Goal: Check status: Check status

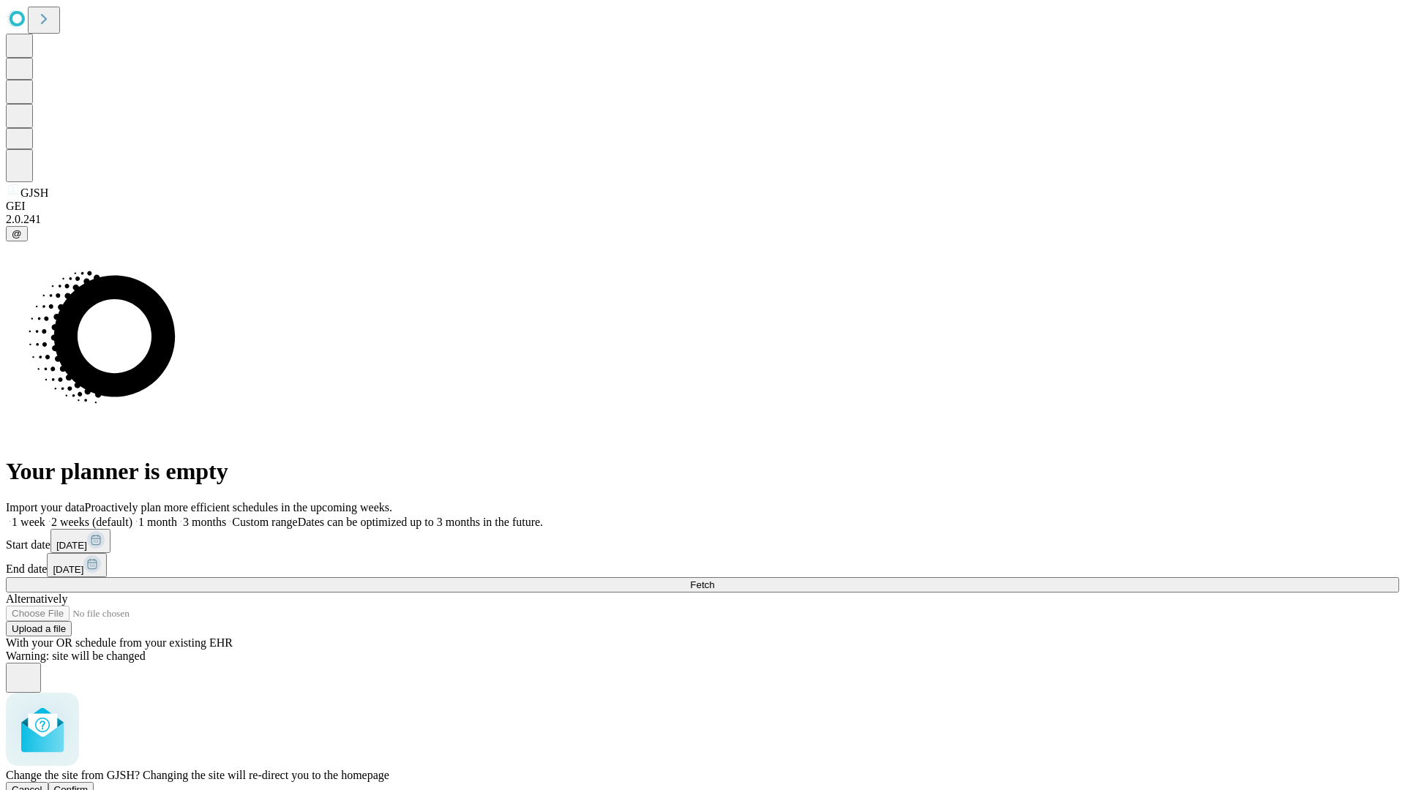
click at [89, 784] on span "Confirm" at bounding box center [71, 789] width 34 height 11
click at [45, 516] on label "1 week" at bounding box center [26, 522] width 40 height 12
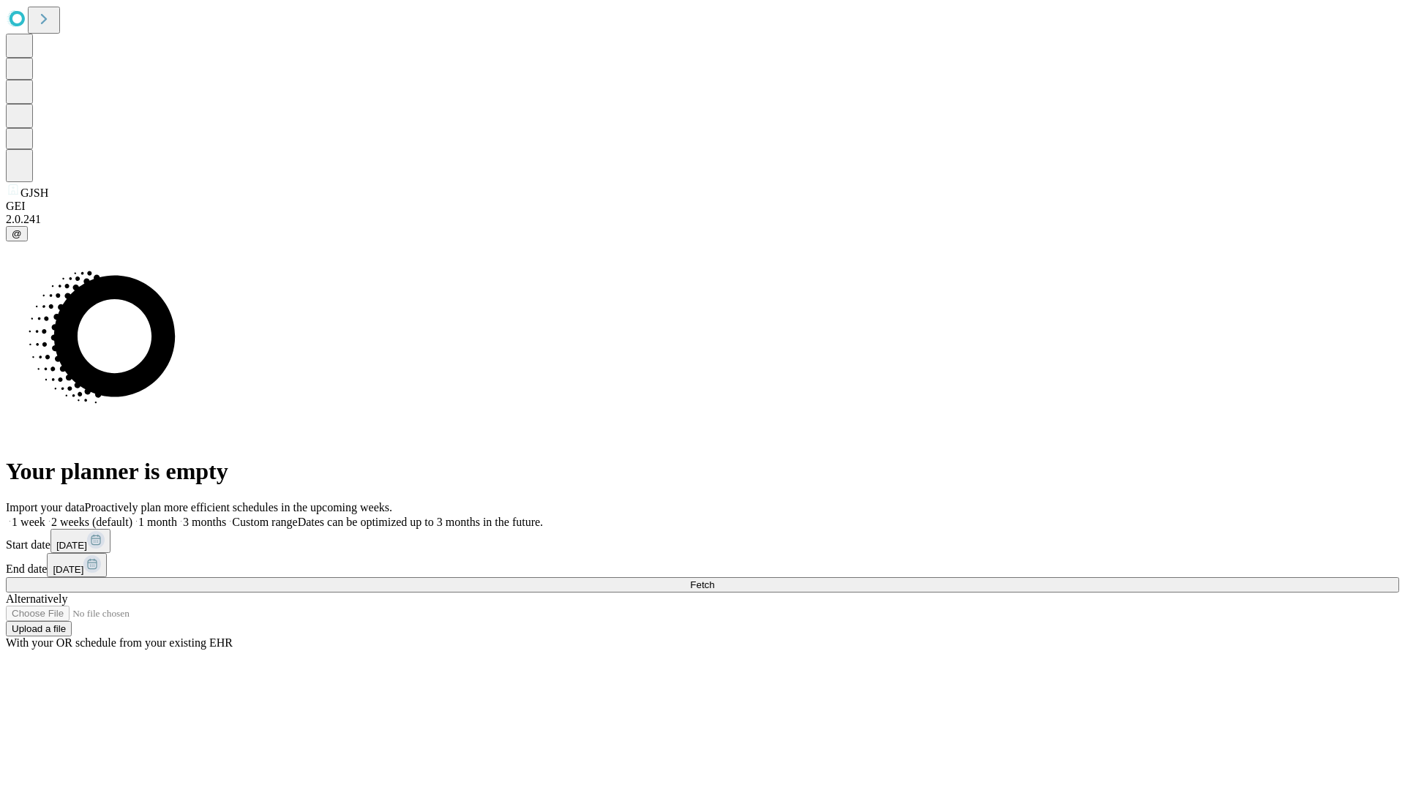
click at [714, 579] on span "Fetch" at bounding box center [702, 584] width 24 height 11
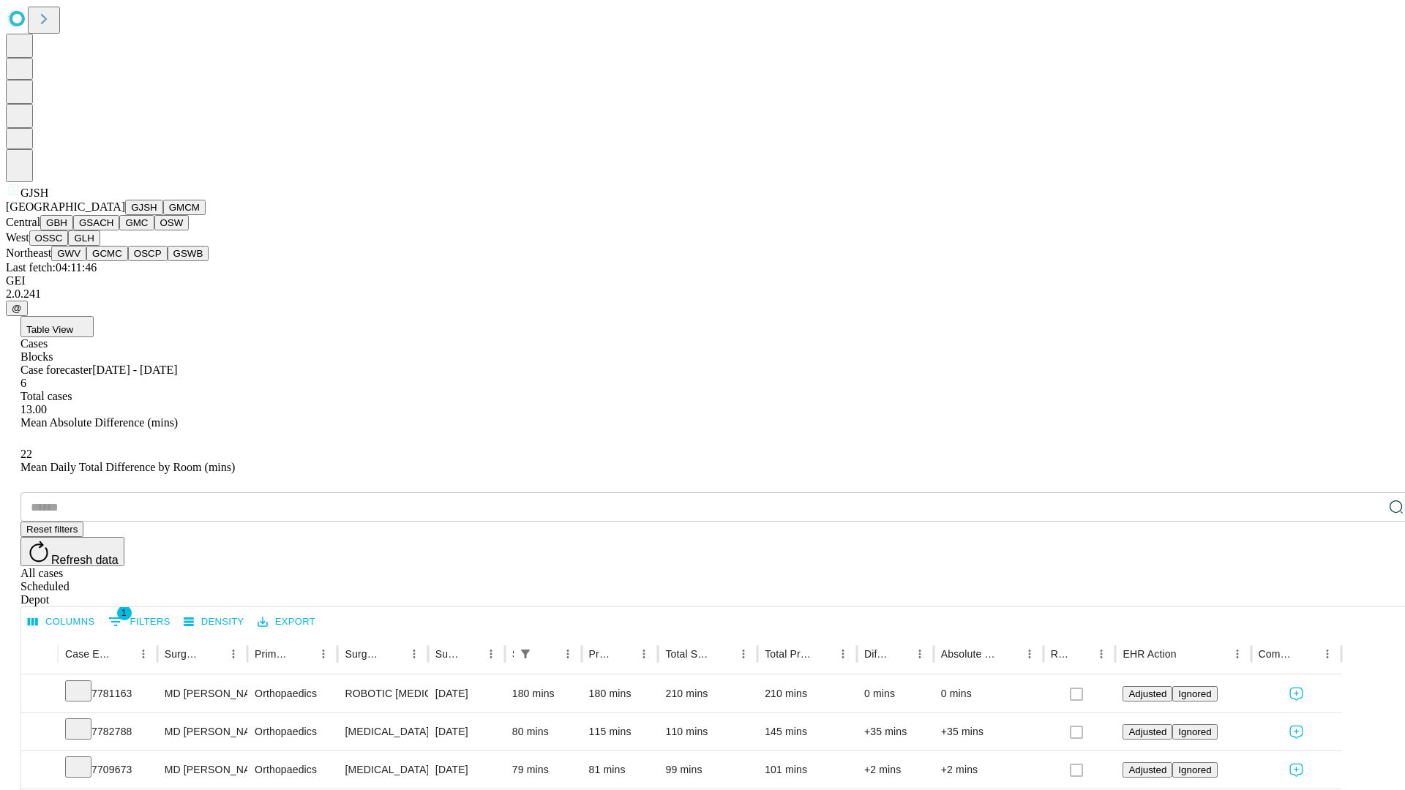
click at [163, 215] on button "GMCM" at bounding box center [184, 207] width 42 height 15
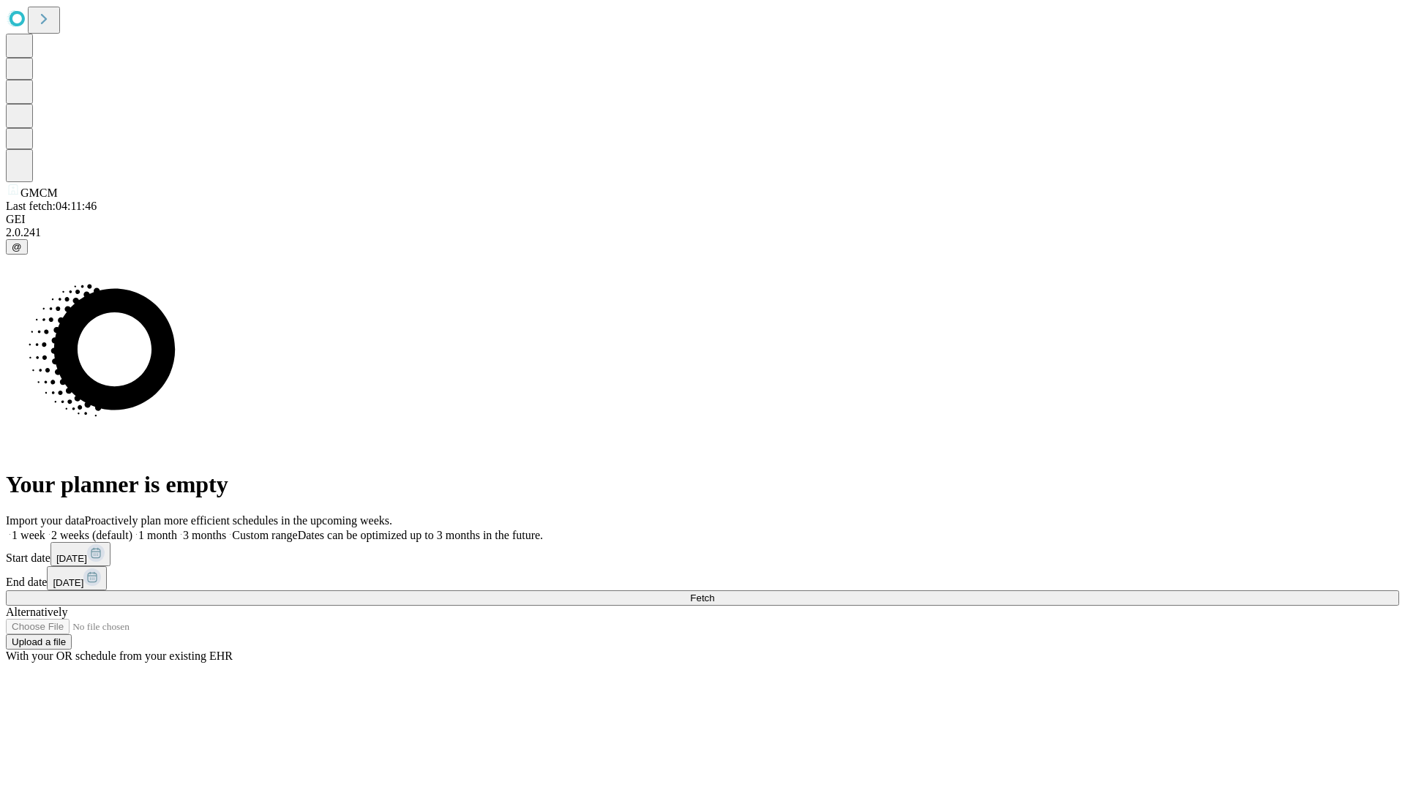
click at [45, 529] on label "1 week" at bounding box center [26, 535] width 40 height 12
click at [714, 593] on span "Fetch" at bounding box center [702, 598] width 24 height 11
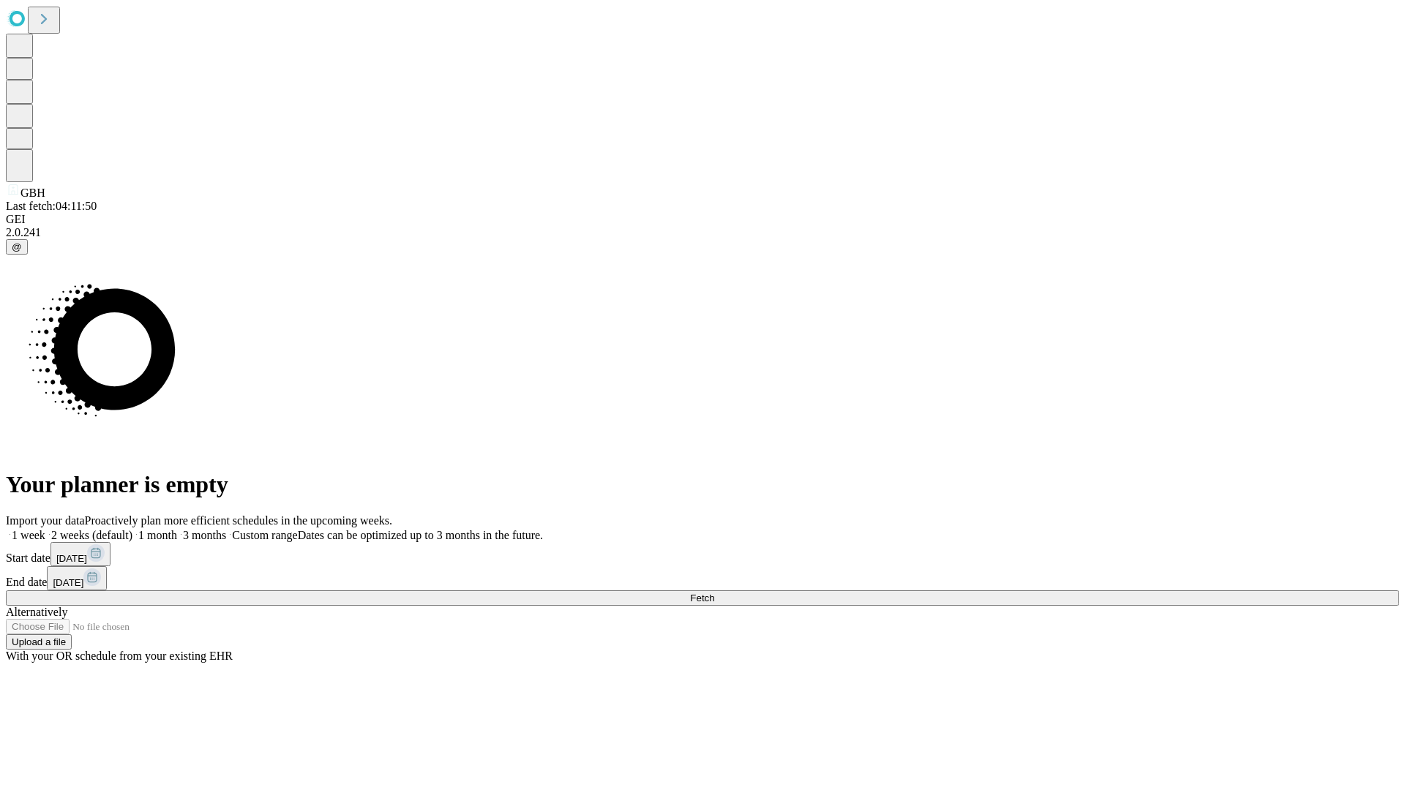
click at [45, 529] on label "1 week" at bounding box center [26, 535] width 40 height 12
click at [714, 593] on span "Fetch" at bounding box center [702, 598] width 24 height 11
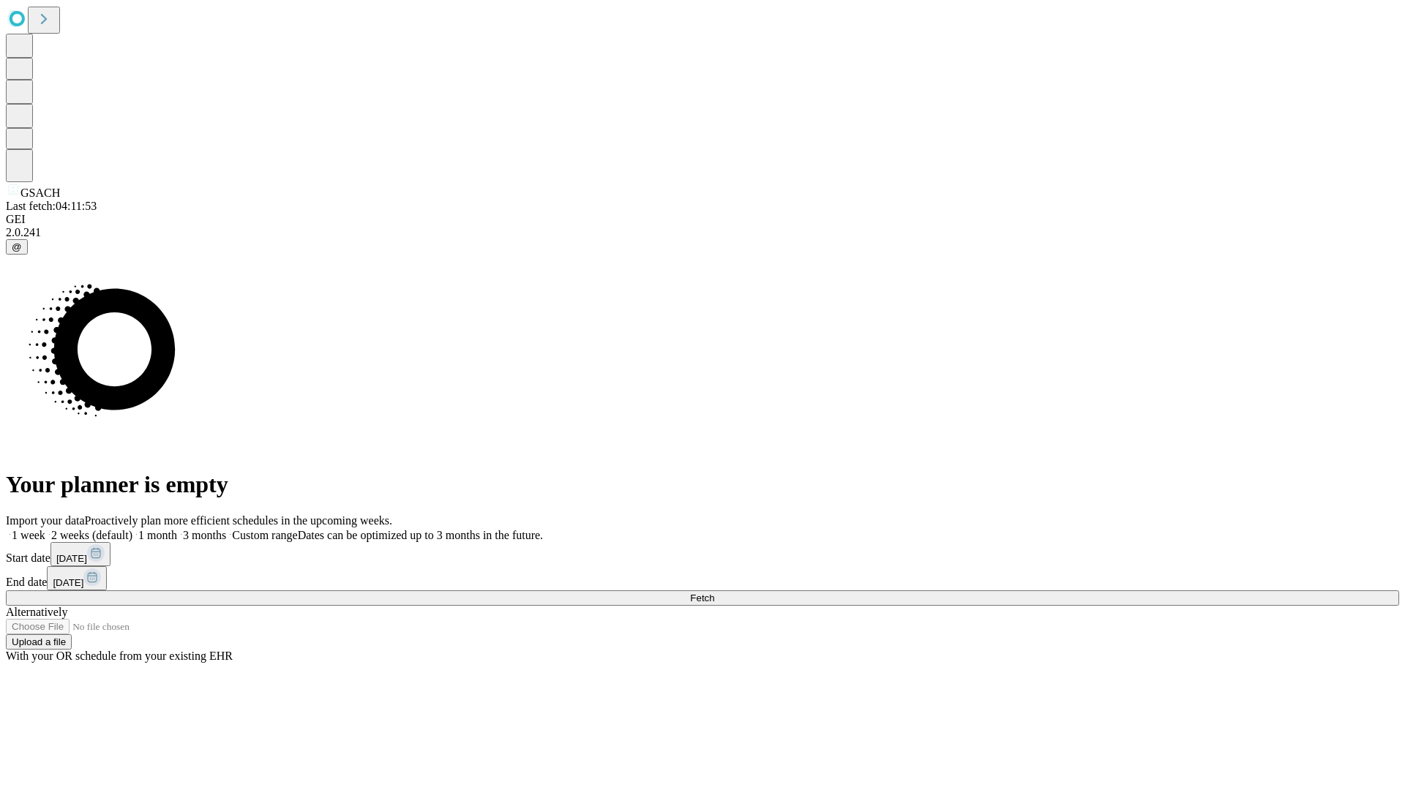
click at [45, 529] on label "1 week" at bounding box center [26, 535] width 40 height 12
click at [714, 593] on span "Fetch" at bounding box center [702, 598] width 24 height 11
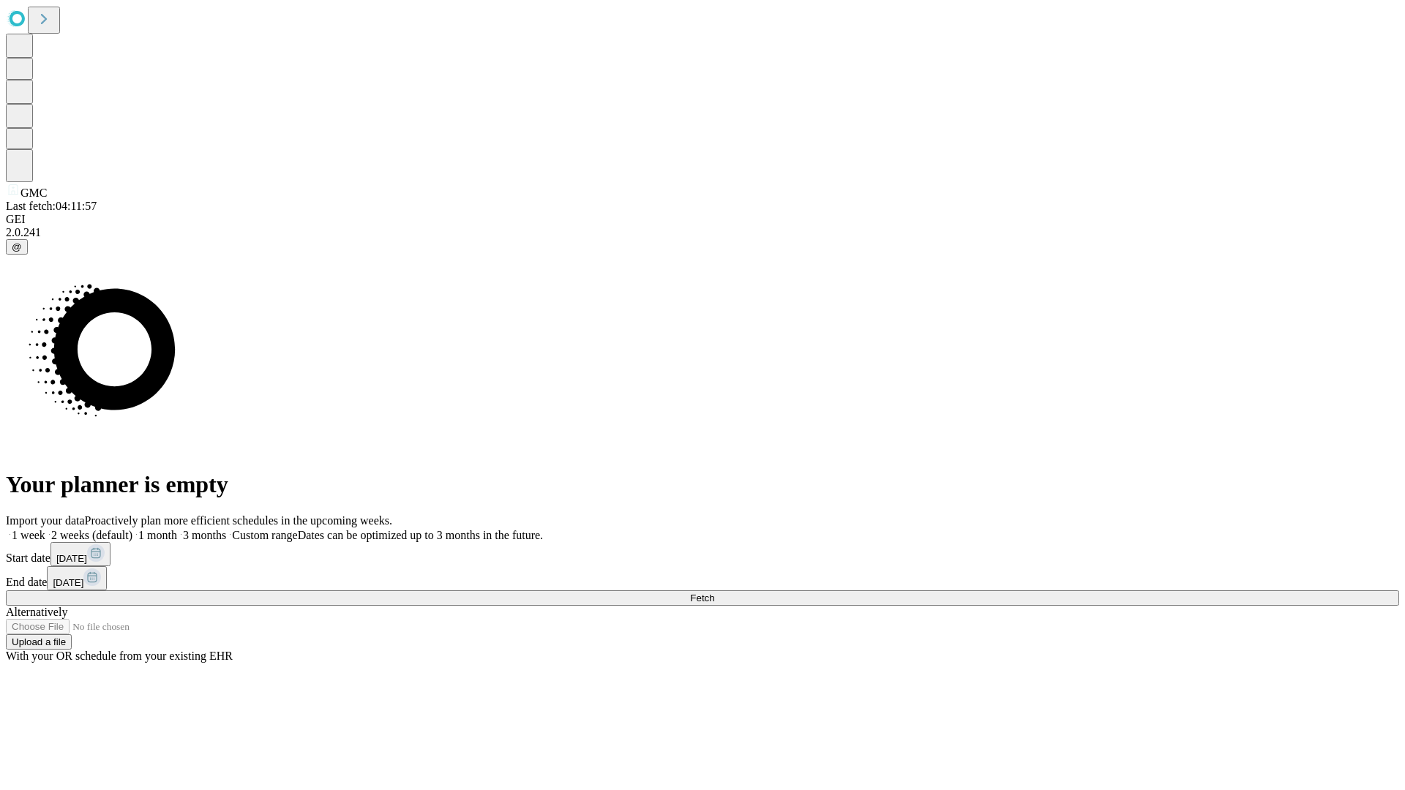
click at [45, 529] on label "1 week" at bounding box center [26, 535] width 40 height 12
click at [714, 593] on span "Fetch" at bounding box center [702, 598] width 24 height 11
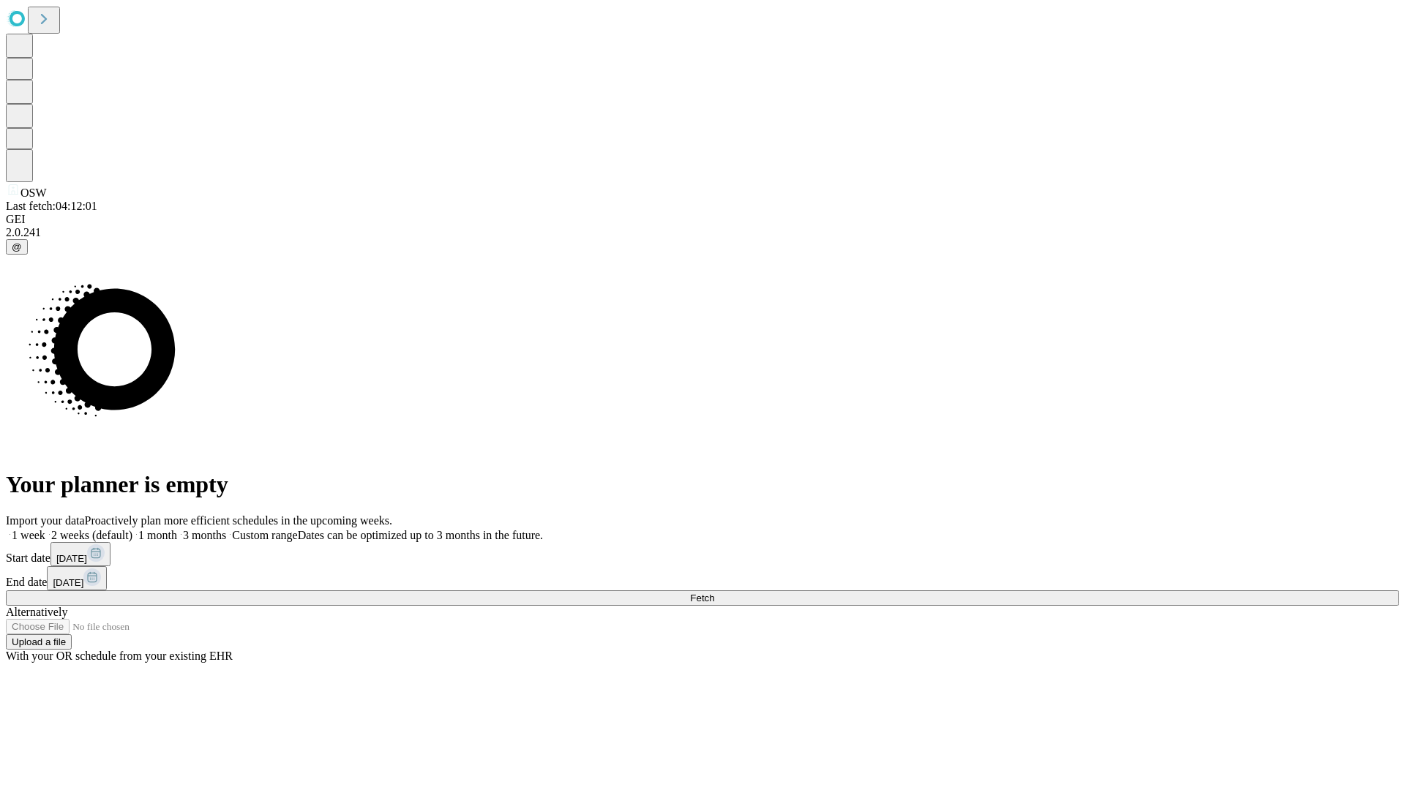
click at [45, 529] on label "1 week" at bounding box center [26, 535] width 40 height 12
click at [714, 593] on span "Fetch" at bounding box center [702, 598] width 24 height 11
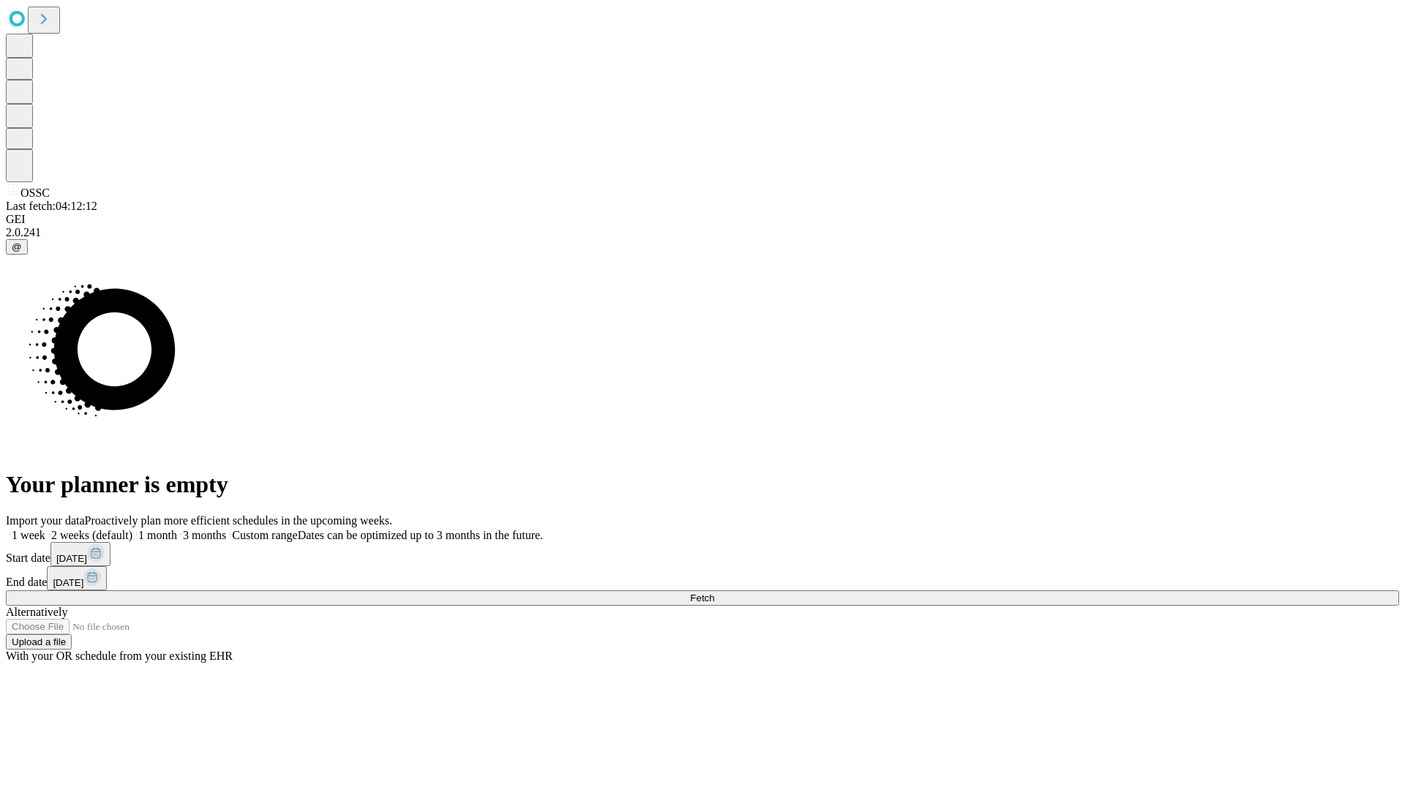
click at [714, 593] on span "Fetch" at bounding box center [702, 598] width 24 height 11
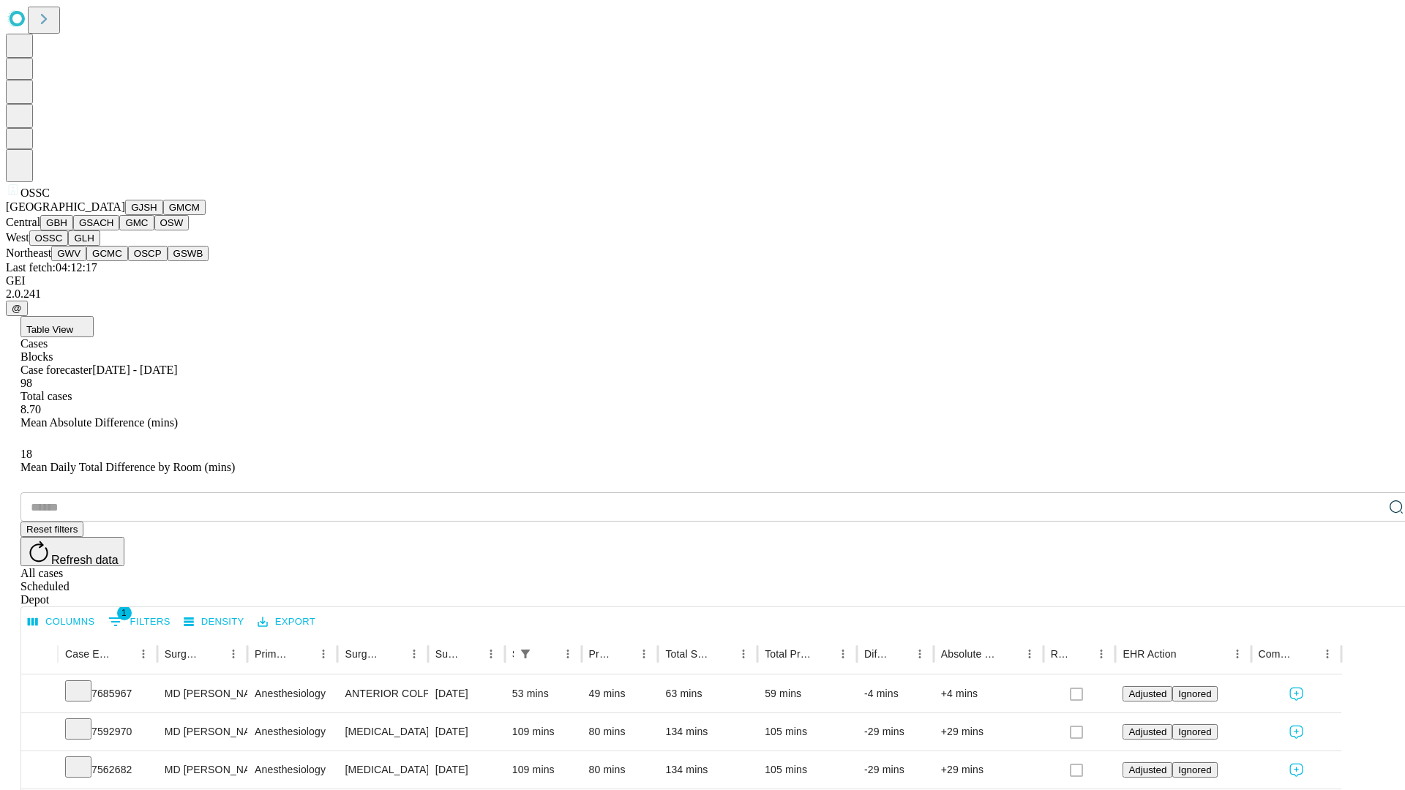
click at [99, 246] on button "GLH" at bounding box center [83, 237] width 31 height 15
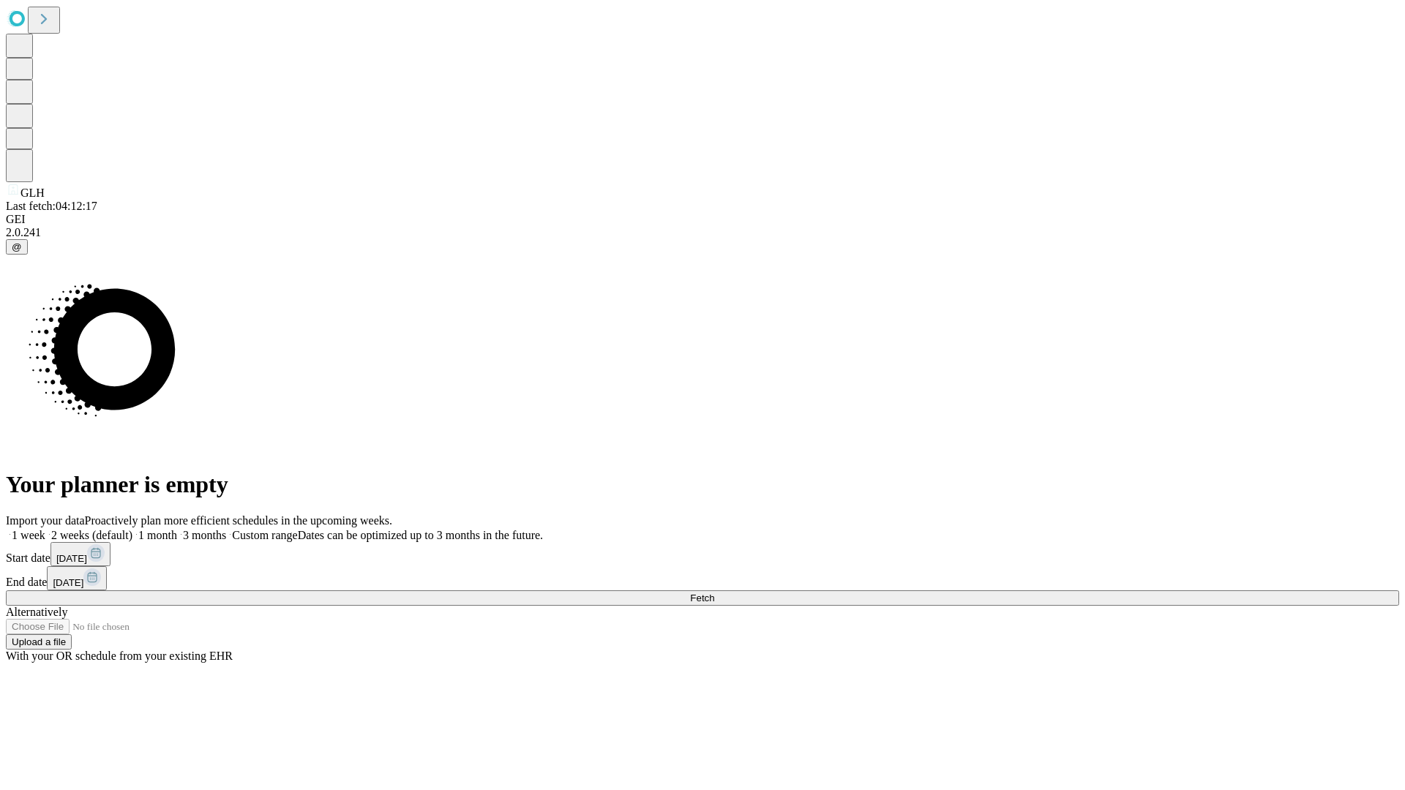
click at [45, 529] on label "1 week" at bounding box center [26, 535] width 40 height 12
click at [714, 593] on span "Fetch" at bounding box center [702, 598] width 24 height 11
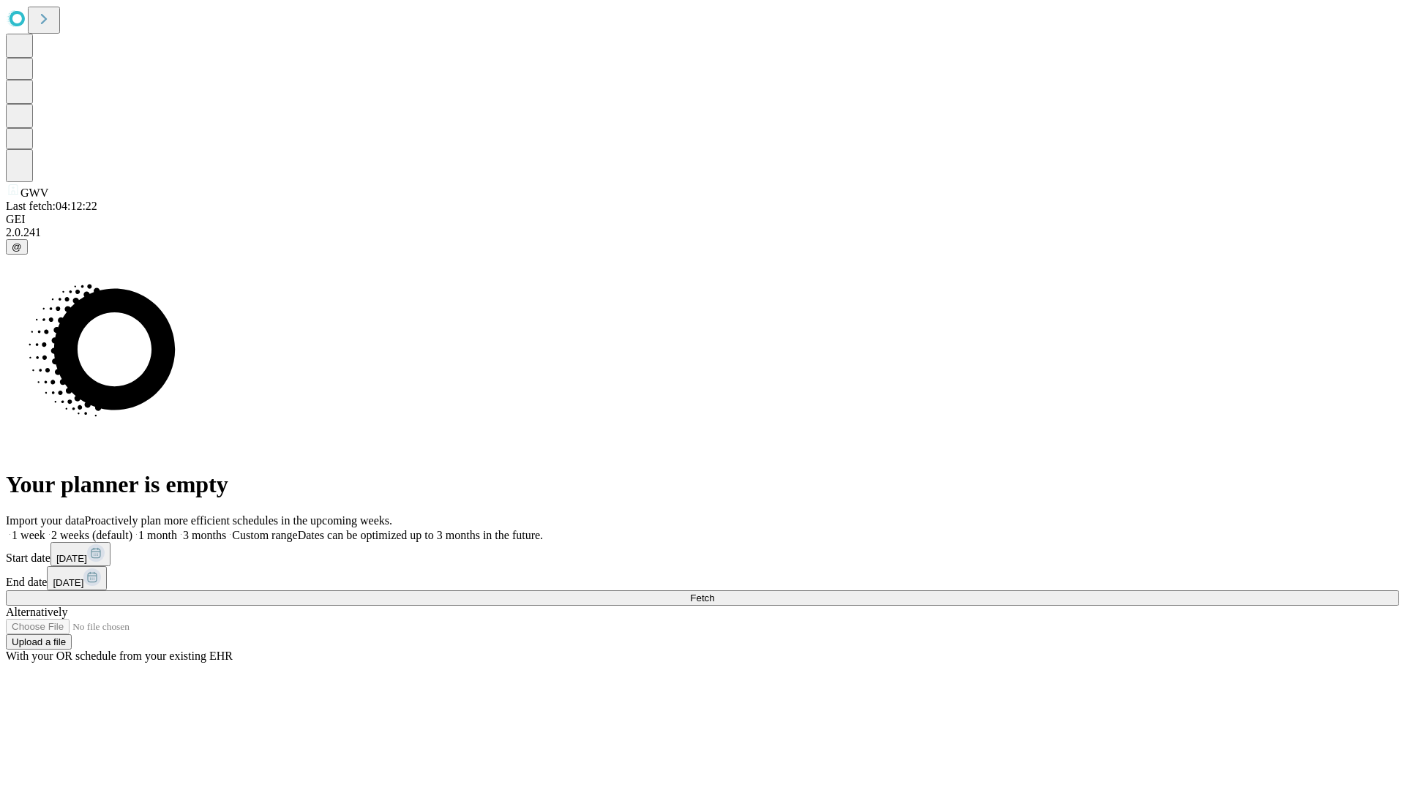
click at [45, 529] on label "1 week" at bounding box center [26, 535] width 40 height 12
click at [714, 593] on span "Fetch" at bounding box center [702, 598] width 24 height 11
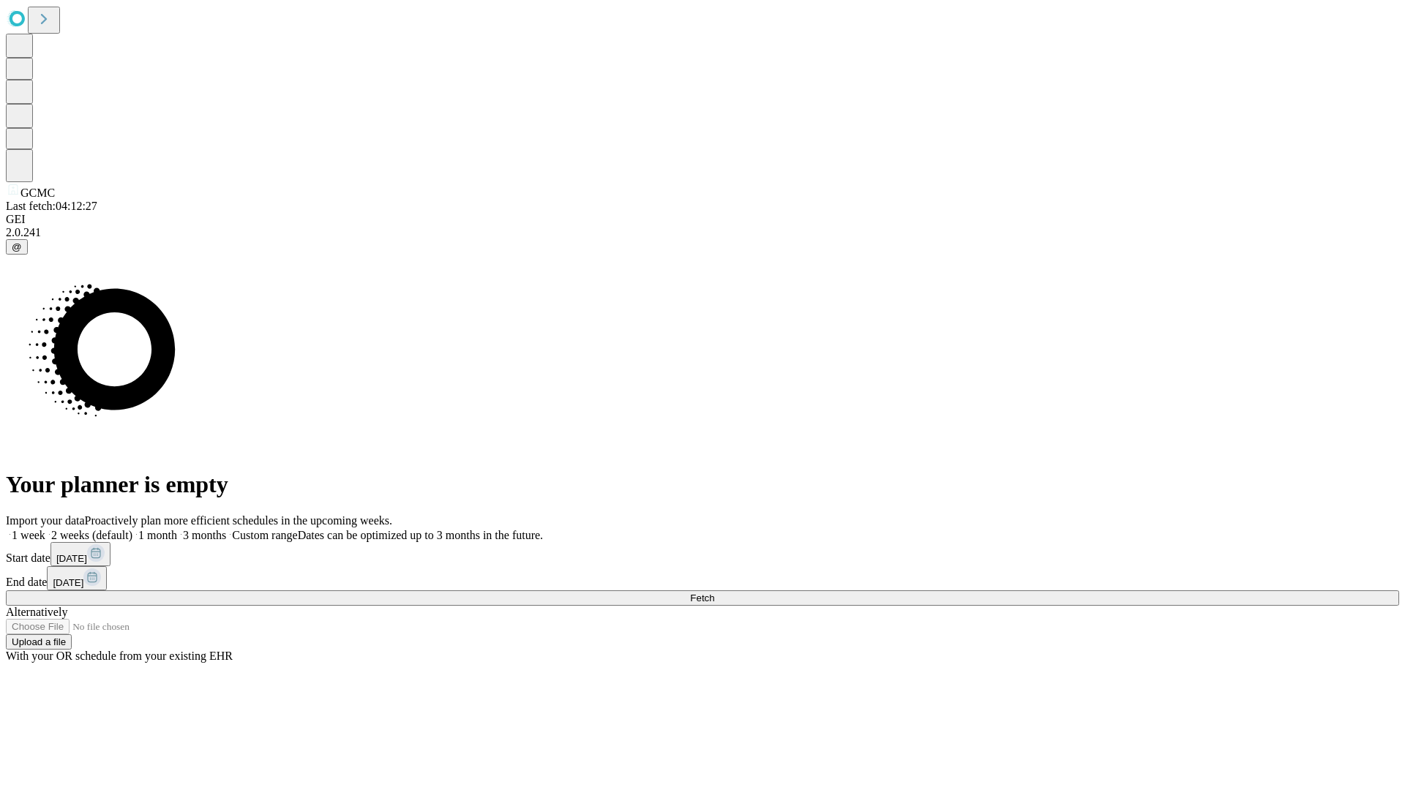
click at [45, 529] on label "1 week" at bounding box center [26, 535] width 40 height 12
click at [714, 593] on span "Fetch" at bounding box center [702, 598] width 24 height 11
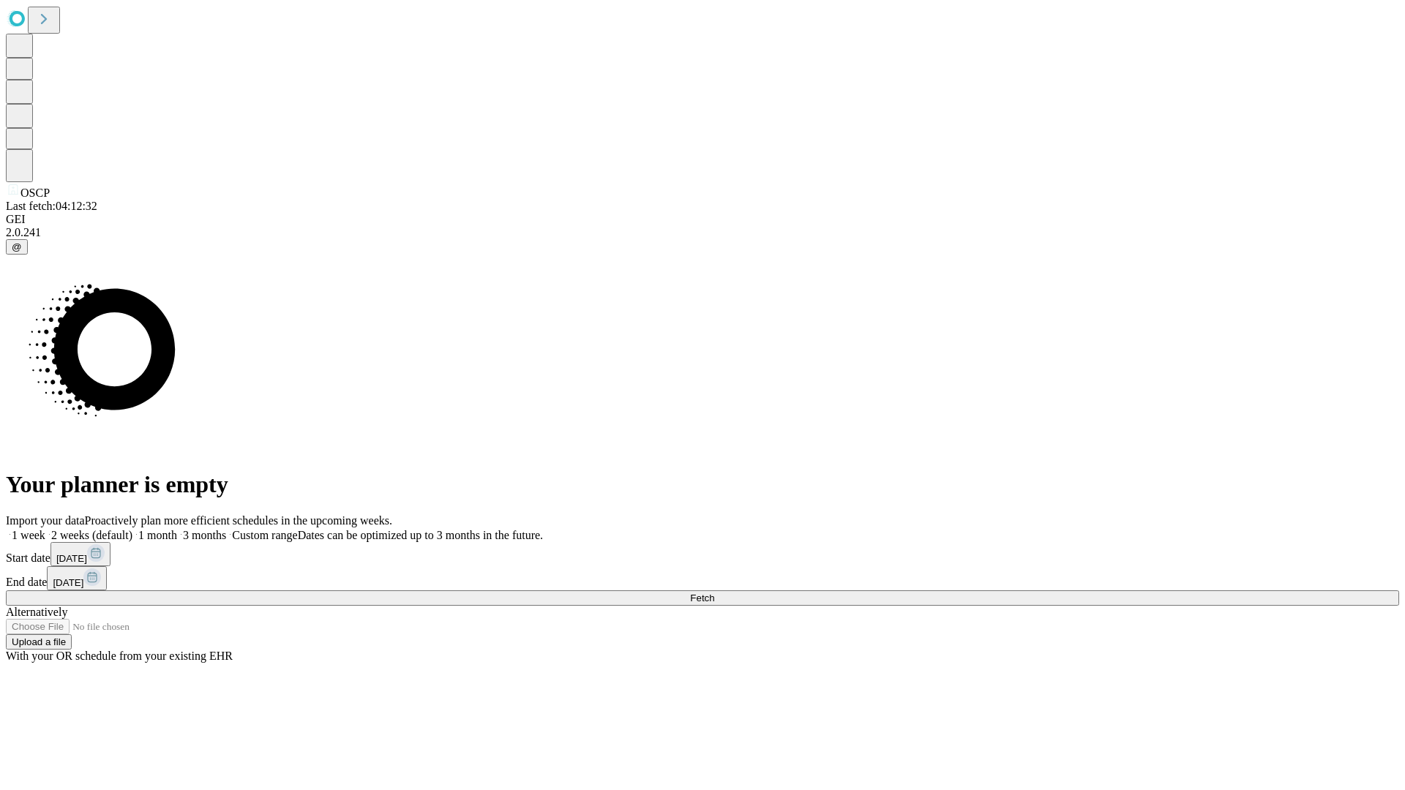
click at [45, 529] on label "1 week" at bounding box center [26, 535] width 40 height 12
click at [714, 593] on span "Fetch" at bounding box center [702, 598] width 24 height 11
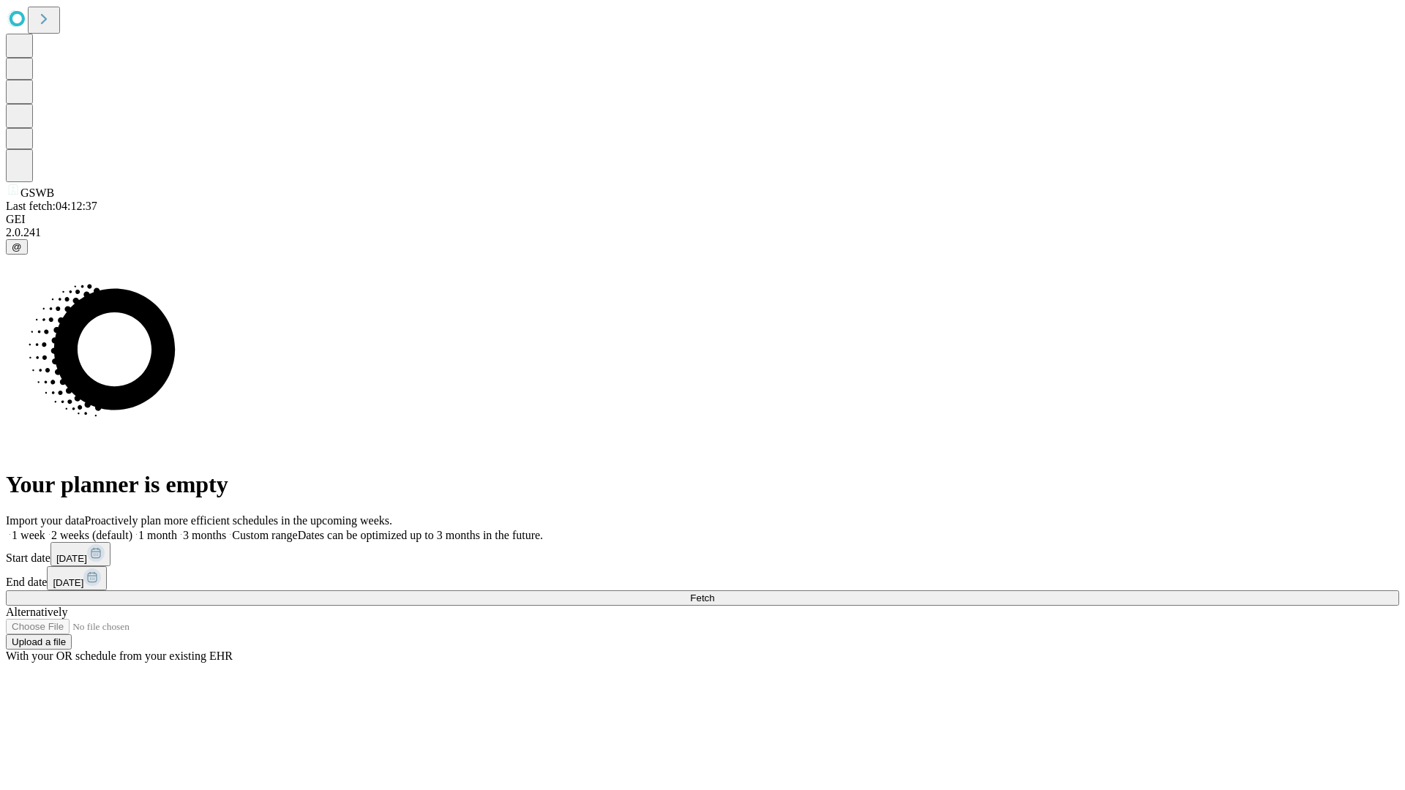
click at [45, 529] on label "1 week" at bounding box center [26, 535] width 40 height 12
click at [714, 593] on span "Fetch" at bounding box center [702, 598] width 24 height 11
